Goal: Obtain resource: Download file/media

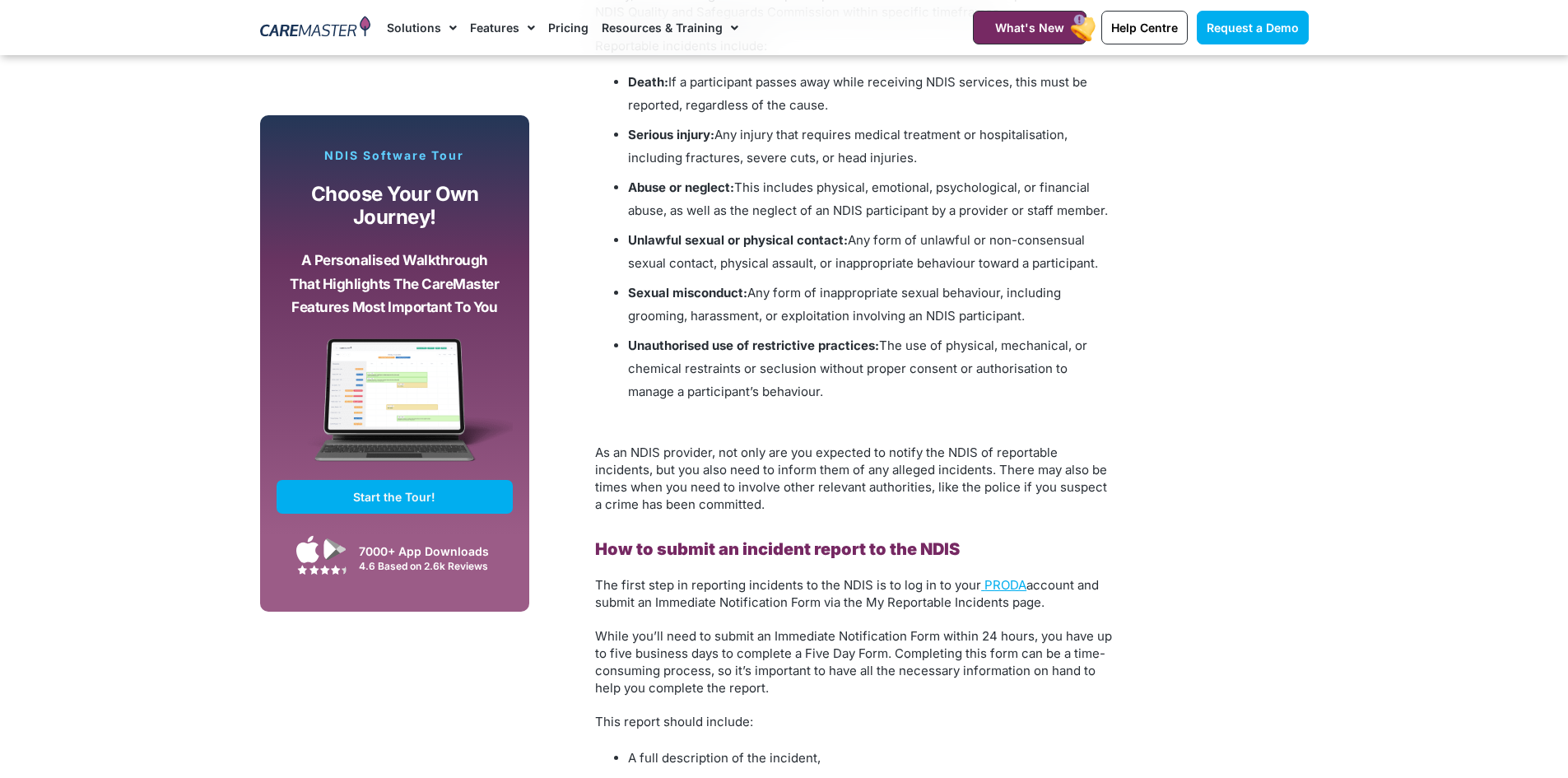
scroll to position [2519, 0]
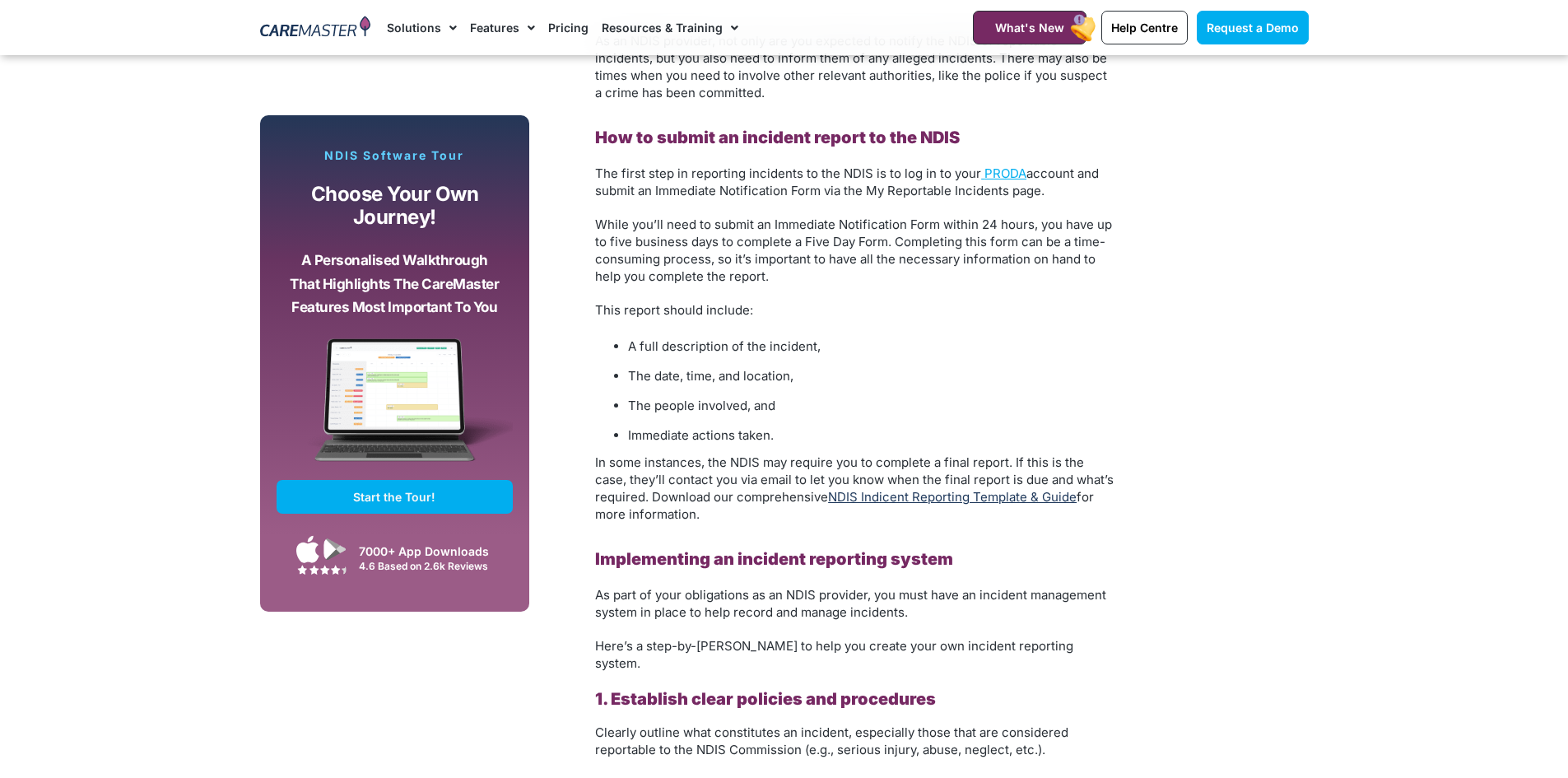
click at [923, 500] on link "NDIS Indicent Reporting Template & Guide" at bounding box center [951, 497] width 248 height 16
